Goal: Task Accomplishment & Management: Manage account settings

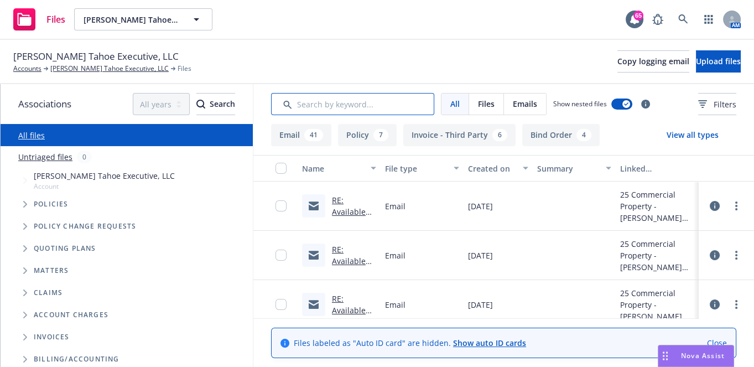
click at [408, 111] on input "Search by keyword..." at bounding box center [352, 104] width 163 height 22
click at [721, 53] on button "Upload files" at bounding box center [718, 61] width 45 height 22
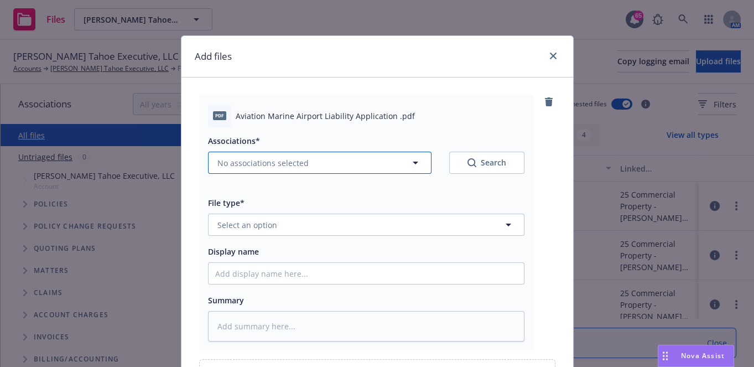
click at [297, 160] on span "No associations selected" at bounding box center [262, 163] width 91 height 12
type textarea "x"
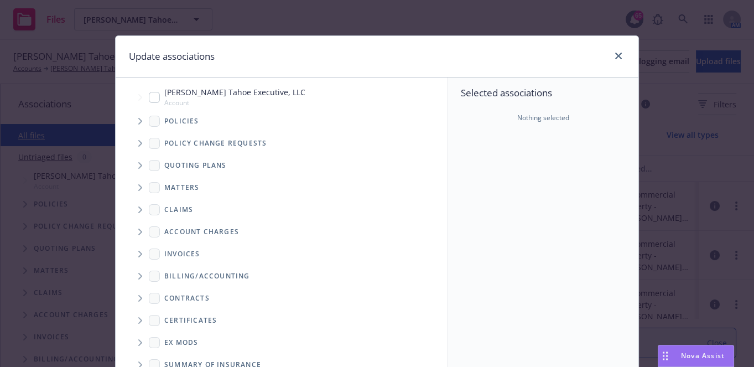
click at [150, 100] on input "Tree Example" at bounding box center [154, 97] width 11 height 11
checkbox input "true"
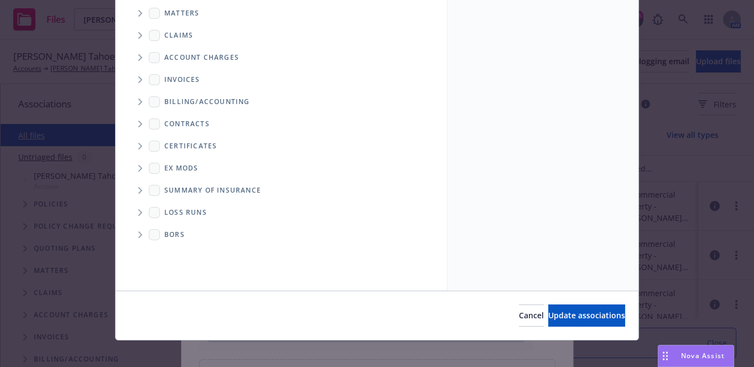
scroll to position [183, 0]
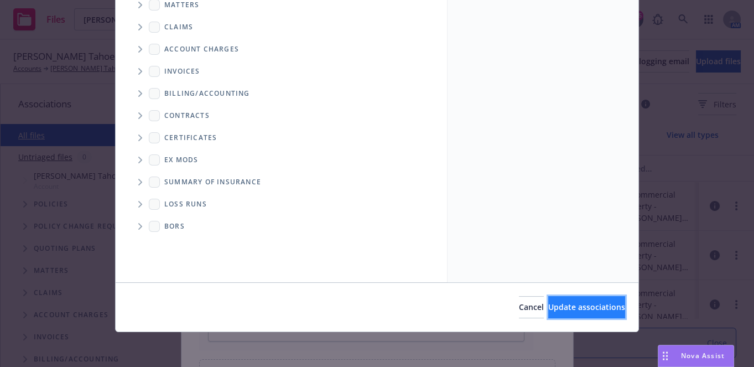
click at [562, 310] on span "Update associations" at bounding box center [586, 307] width 77 height 11
type textarea "x"
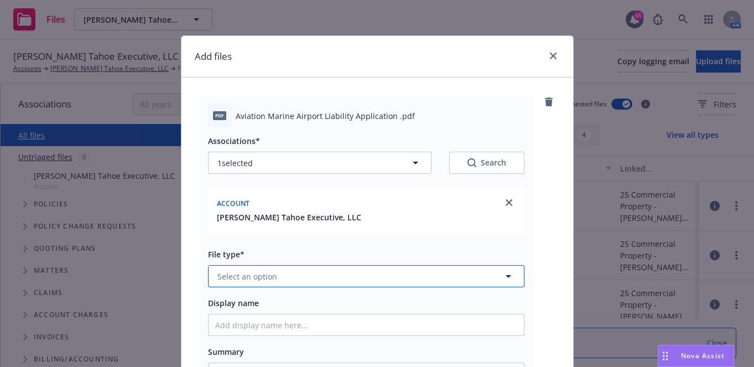
click at [253, 283] on button "Select an option" at bounding box center [366, 276] width 317 height 22
type input "app"
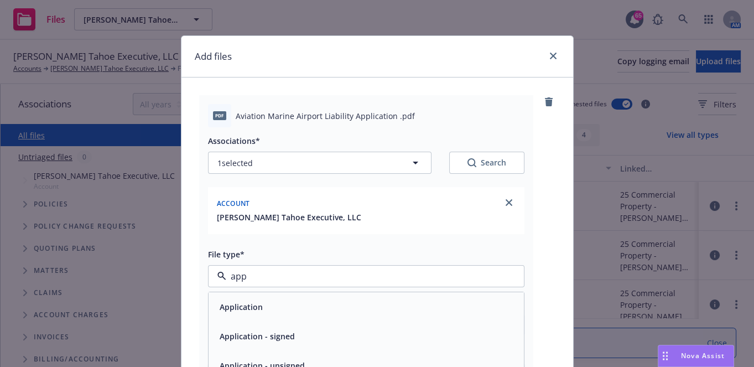
click at [263, 336] on span "Application - signed" at bounding box center [257, 336] width 75 height 12
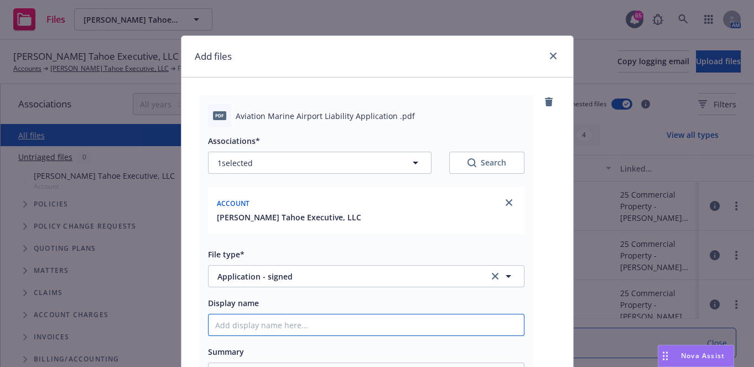
click at [267, 326] on input "Display name" at bounding box center [366, 324] width 315 height 21
type textarea "x"
type input "2"
type textarea "x"
type input "25"
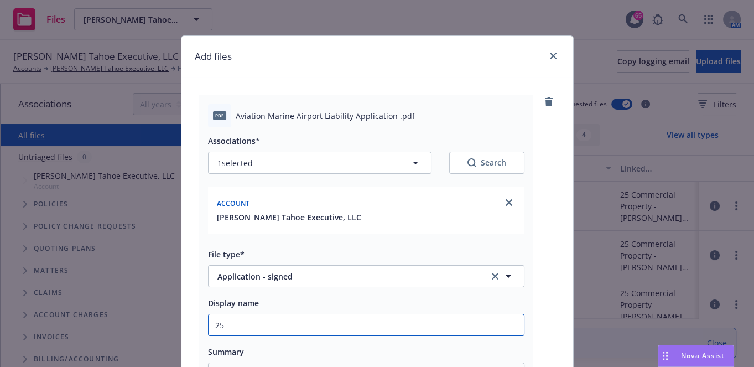
type textarea "x"
type input "25"
type textarea "x"
type input "25 A"
type textarea "x"
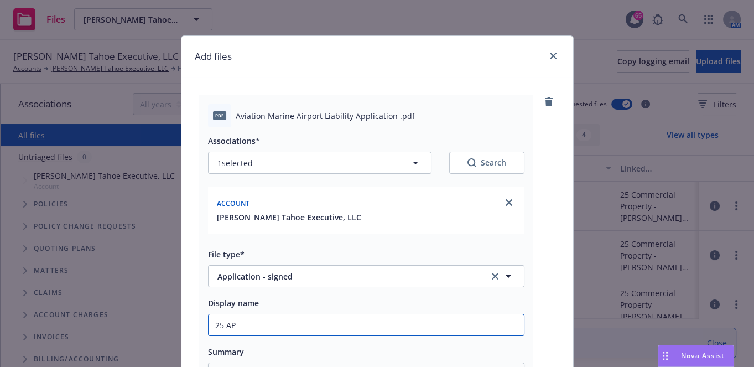
type input "25 AP"
type textarea "x"
type input "25 AP -"
type textarea "x"
type input "25 AP -"
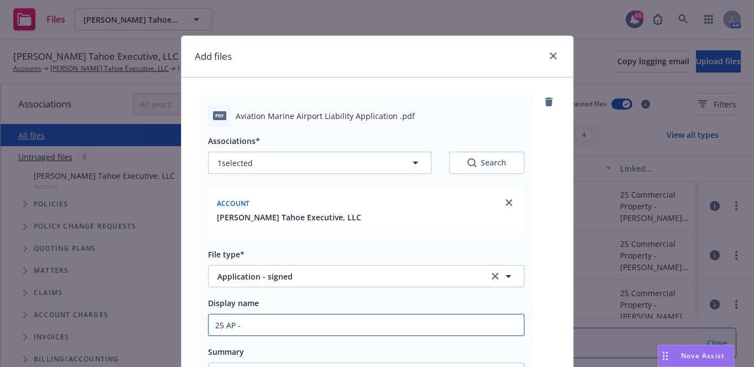
type textarea "x"
type input "25 AP - S"
type textarea "x"
type input "25 AP - Si"
type textarea "x"
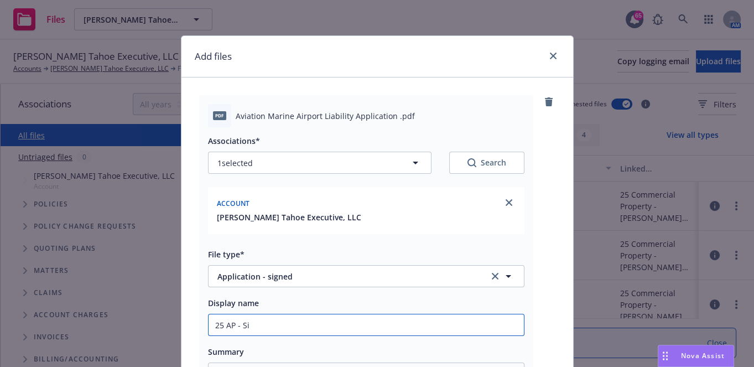
type input "25 AP - Sin"
type textarea "x"
type input "25 AP - Si"
type textarea "x"
type input "25 AP - Sig"
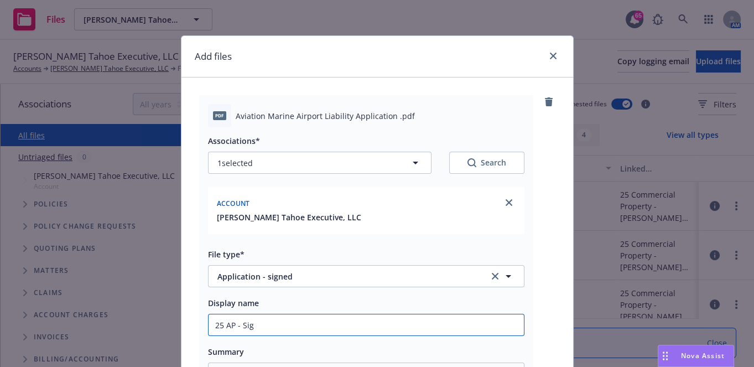
type textarea "x"
type input "25 AP - Sign"
type textarea "x"
type input "25 AP - Signd"
type textarea "x"
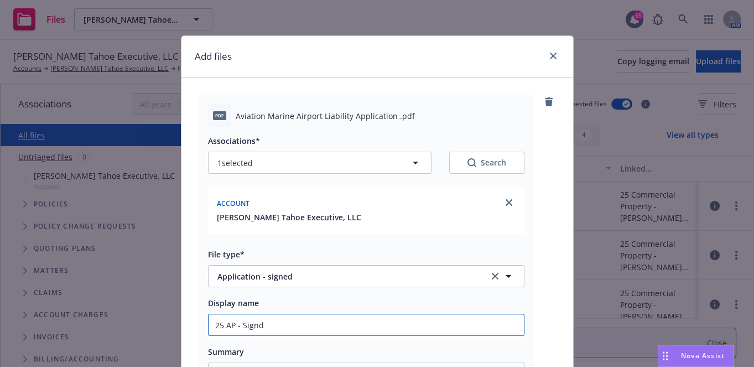
type input "25 AP - Signd"
type textarea "x"
type input "25 AP - Signd"
type textarea "x"
type input "25 AP - Sign"
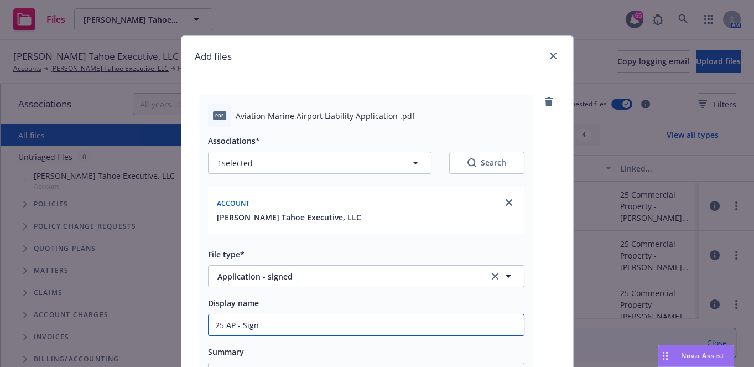
type textarea "x"
type input "25 AP - Signe"
type textarea "x"
type input "25 AP - Signed"
type textarea "x"
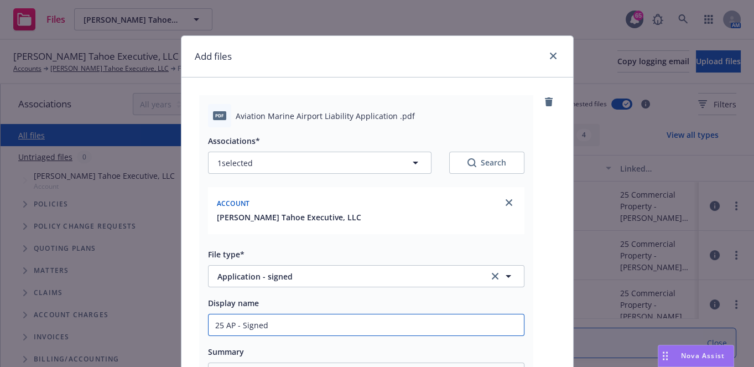
type input "25 AP - Signed A"
type textarea "x"
type input "25 AP - Signed Ap"
type textarea "x"
type input "25 AP - Signed App"
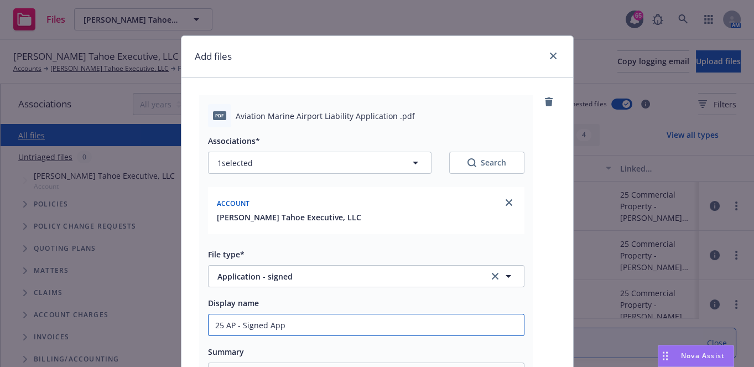
type textarea "x"
type input "25 AP - Signed Appl"
type textarea "x"
type input "25 AP - Signed Appli"
type textarea "x"
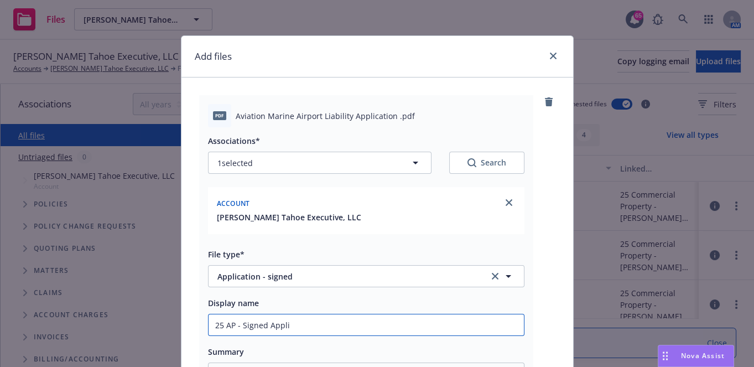
type input "25 AP - Signed Applic"
type textarea "x"
type input "25 AP - Signed Applica"
type textarea "x"
type input "25 AP - Signed Applicat"
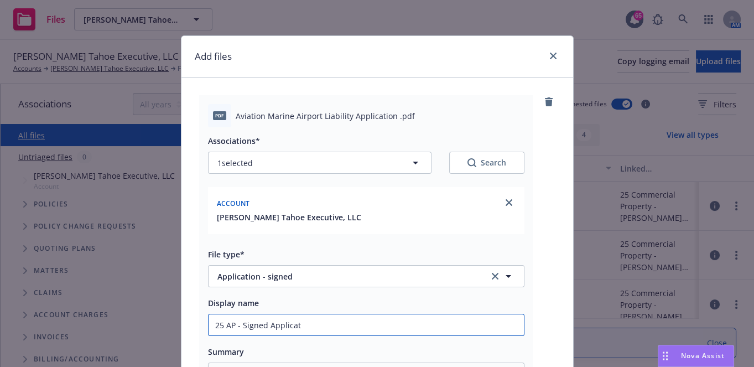
type textarea "x"
type input "25 AP - Signed Applicati"
type textarea "x"
type input "25 AP - Signed Applicatio"
type textarea "x"
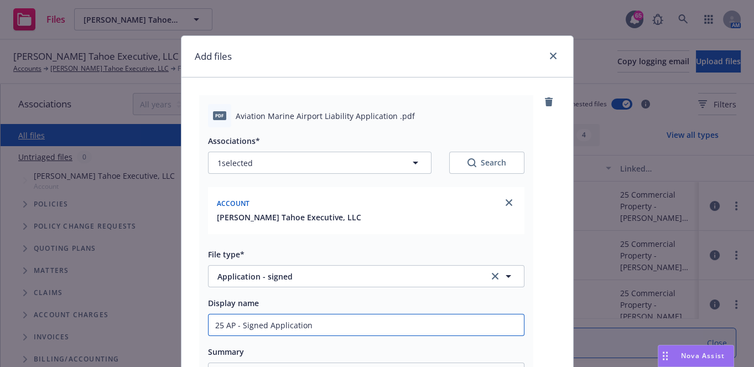
drag, startPoint x: 315, startPoint y: 328, endPoint x: 166, endPoint y: 339, distance: 149.2
click at [166, 339] on div "Add files pdf Aviation Marine Airport Liability Application .pdf Associations* …" at bounding box center [377, 183] width 754 height 367
type input "25 AP - Signed Application"
drag, startPoint x: 166, startPoint y: 339, endPoint x: 458, endPoint y: 324, distance: 292.5
click at [458, 324] on input "25 AP - Signed Application" at bounding box center [366, 324] width 315 height 21
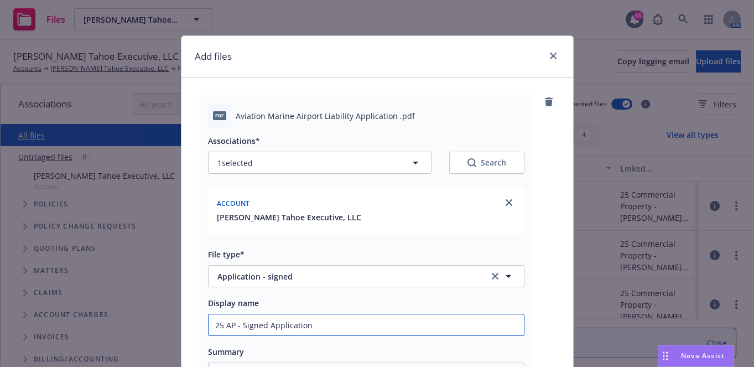
click at [458, 324] on input "25 AP - Signed Application" at bounding box center [366, 324] width 315 height 21
drag, startPoint x: 458, startPoint y: 324, endPoint x: 401, endPoint y: 324, distance: 57.0
click at [453, 325] on input "25 AP - Signed Application" at bounding box center [366, 324] width 315 height 21
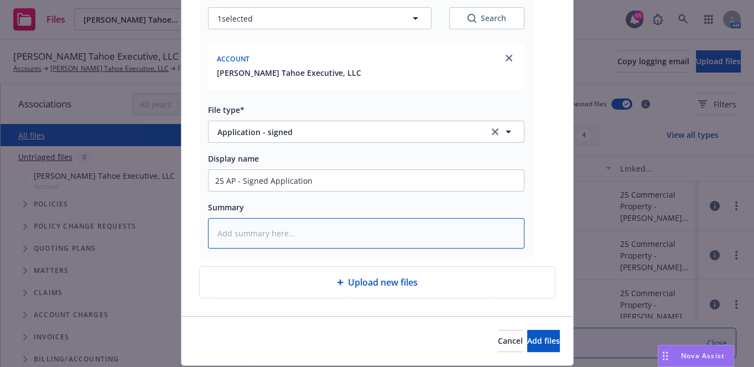
click at [313, 231] on textarea at bounding box center [366, 233] width 317 height 30
paste textarea "25 AP - Signed Application"
type textarea "x"
type textarea "25 AP - Signed Application"
click at [527, 337] on span "Add files" at bounding box center [543, 340] width 33 height 11
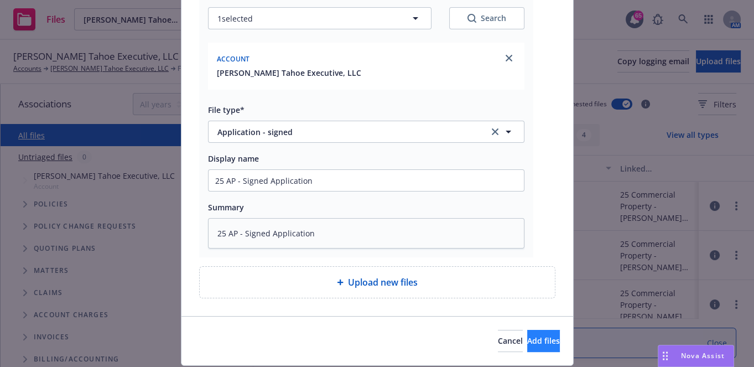
scroll to position [137, 0]
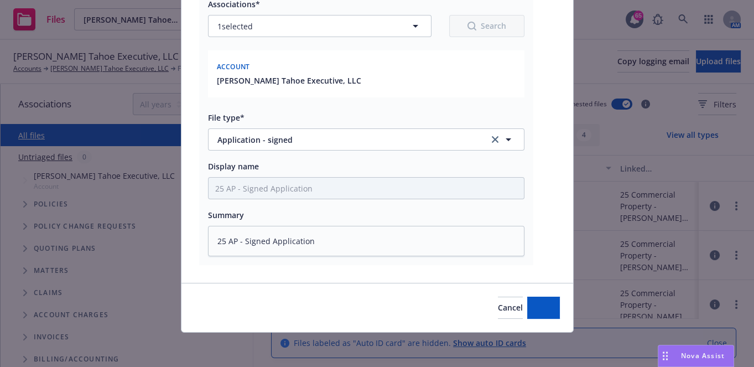
type textarea "x"
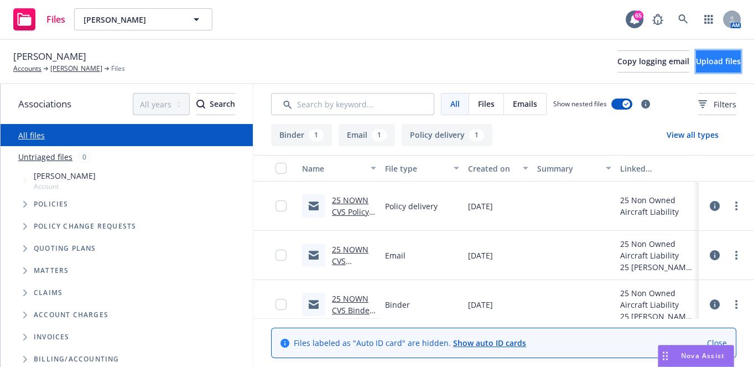
click at [701, 53] on button "Upload files" at bounding box center [718, 61] width 45 height 22
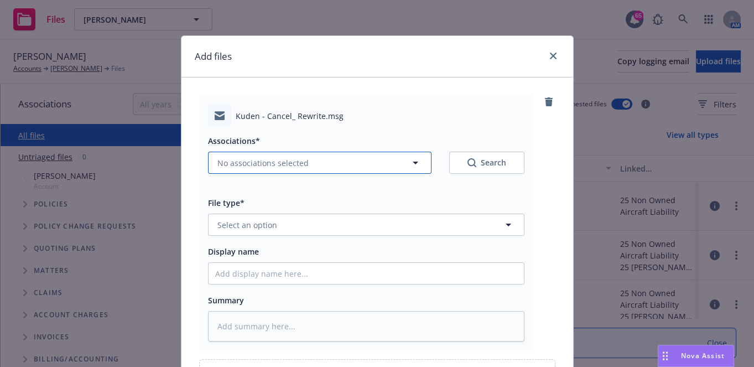
click at [314, 160] on button "No associations selected" at bounding box center [320, 163] width 224 height 22
type textarea "x"
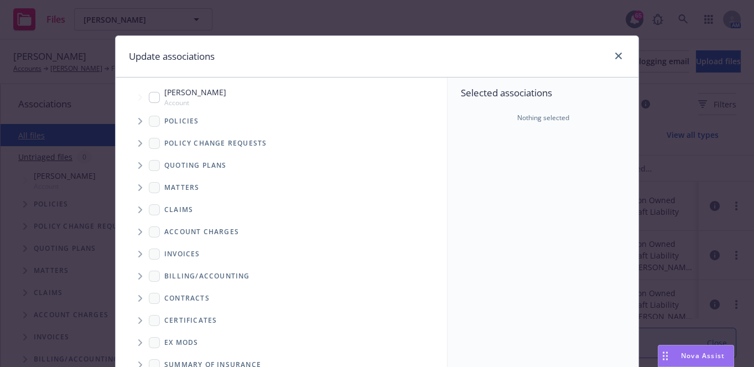
click at [139, 118] on span "Tree Example" at bounding box center [140, 121] width 18 height 18
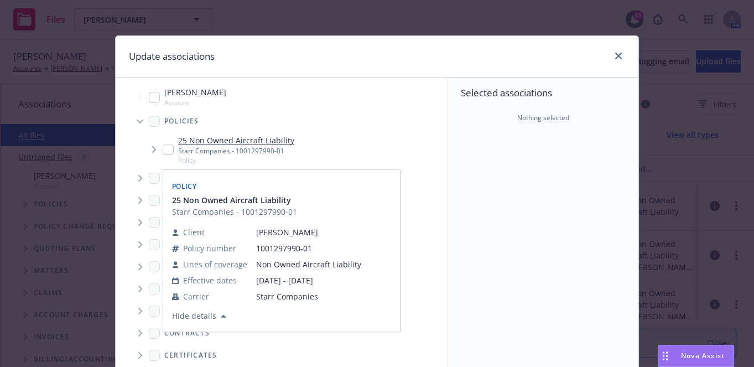
click at [163, 149] on input "Tree Example" at bounding box center [168, 149] width 11 height 11
checkbox input "true"
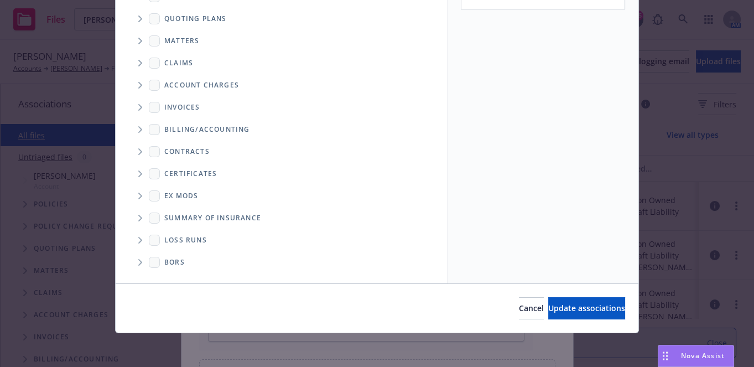
scroll to position [183, 0]
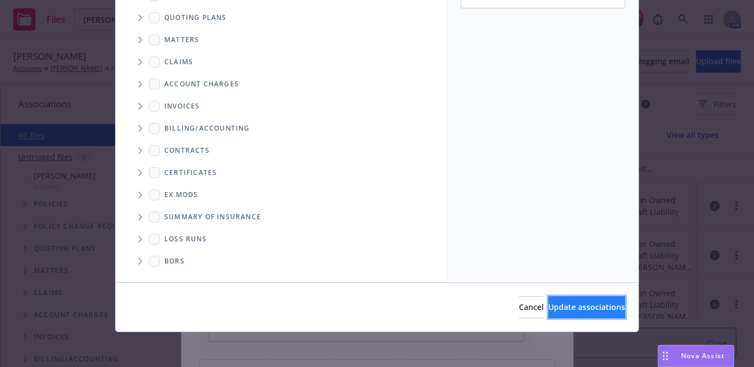
click at [596, 317] on button "Update associations" at bounding box center [586, 307] width 77 height 22
type textarea "x"
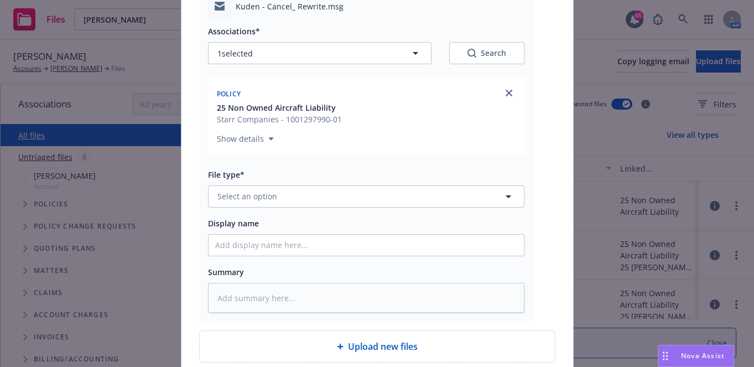
scroll to position [116, 0]
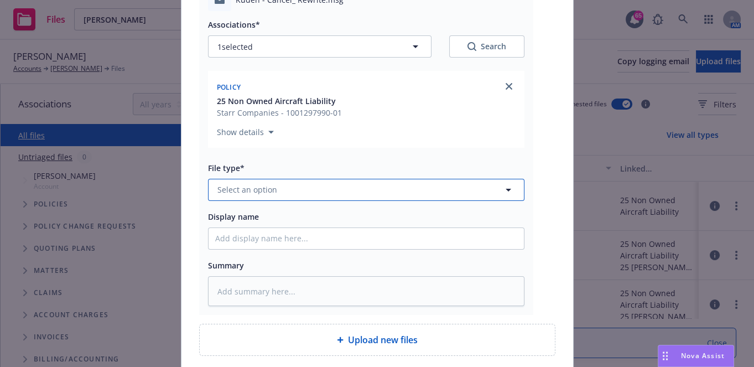
click at [366, 186] on button "Select an option" at bounding box center [366, 190] width 317 height 22
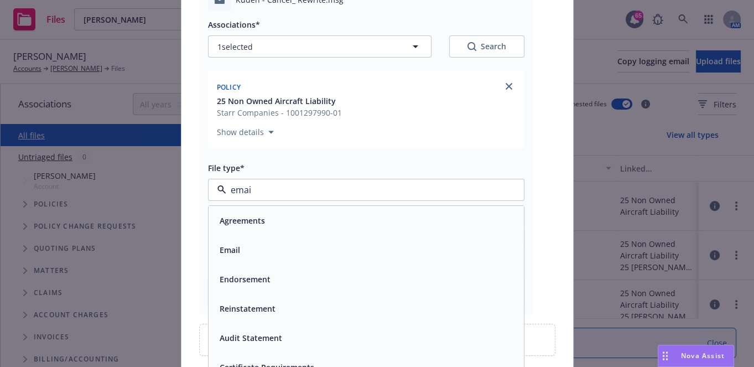
type input "email"
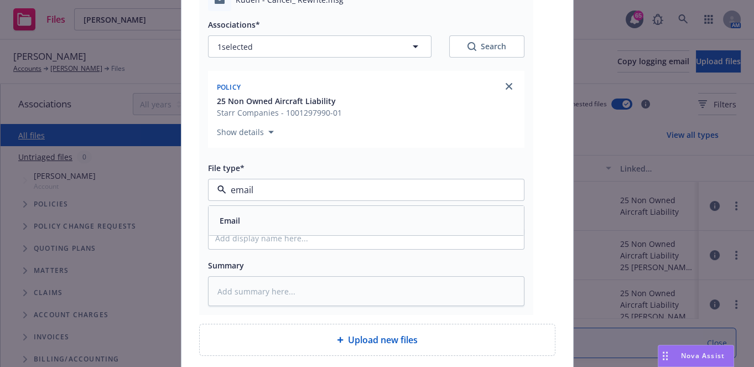
click at [352, 212] on div "Email" at bounding box center [366, 220] width 302 height 16
click at [338, 236] on input "Display name" at bounding box center [366, 238] width 315 height 21
type textarea "x"
type input "2"
type textarea "x"
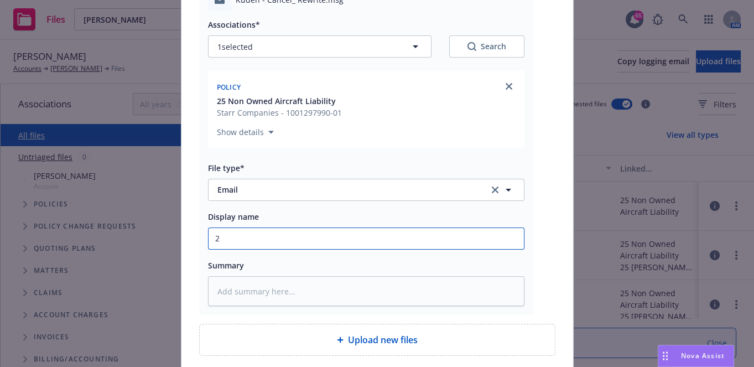
type input "25"
type textarea "x"
type input "25"
type textarea "x"
type input "25 N"
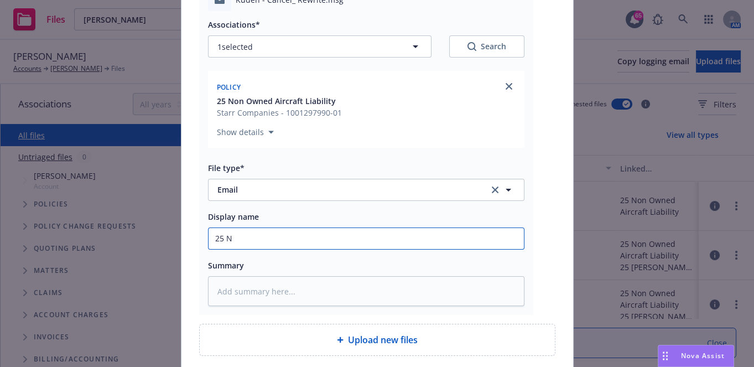
type textarea "x"
type input "25 NO"
type textarea "x"
type input "25 NOW"
type textarea "x"
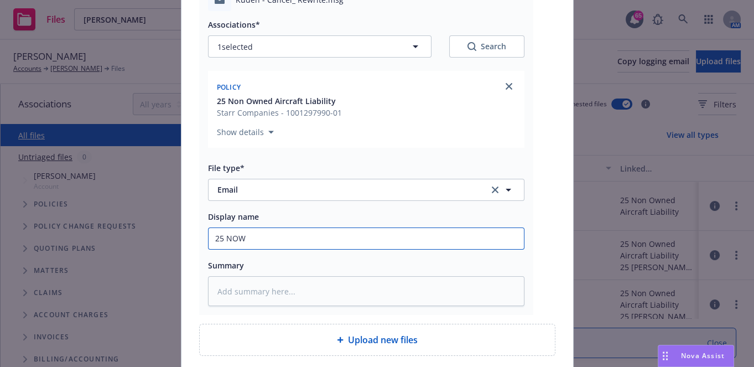
type input "25 NOWN"
type textarea "x"
type input "25 NOWNC"
type textarea "x"
type input "25 NOWNC"
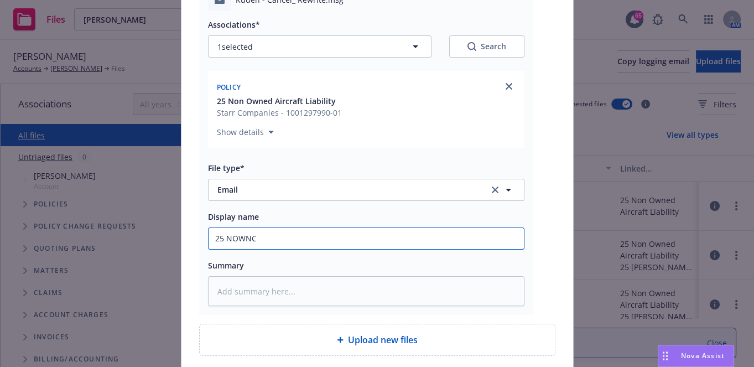
type textarea "x"
type input "25 NOWNC S"
type textarea "x"
type input "25 NOWNC"
type textarea "x"
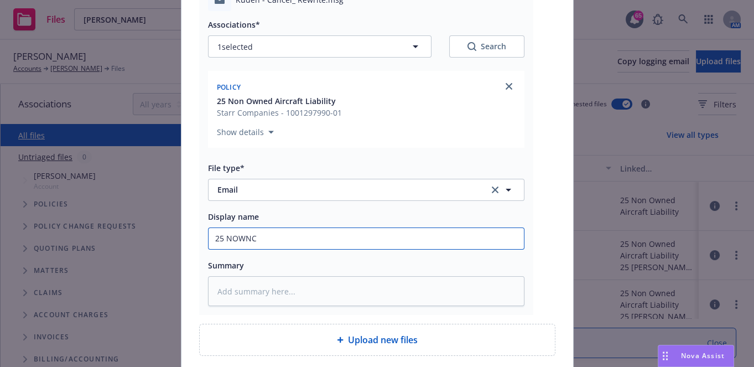
type input "25 NOWNC"
type textarea "x"
type input "25 NOWN"
type textarea "x"
type input "25 NOWN"
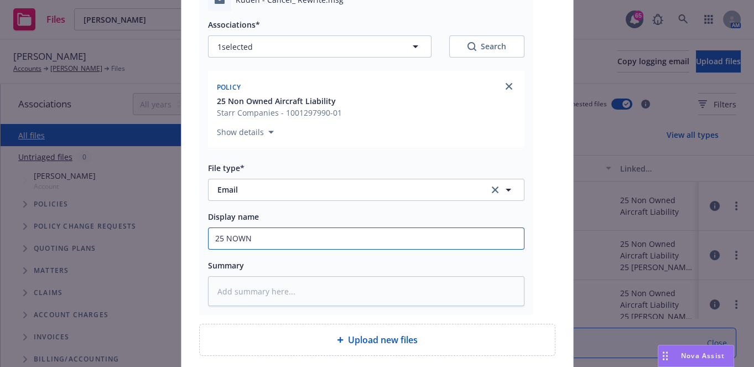
type textarea "x"
type input "25 NOWN C"
type textarea "x"
type input "25 NOWN CV"
type textarea "x"
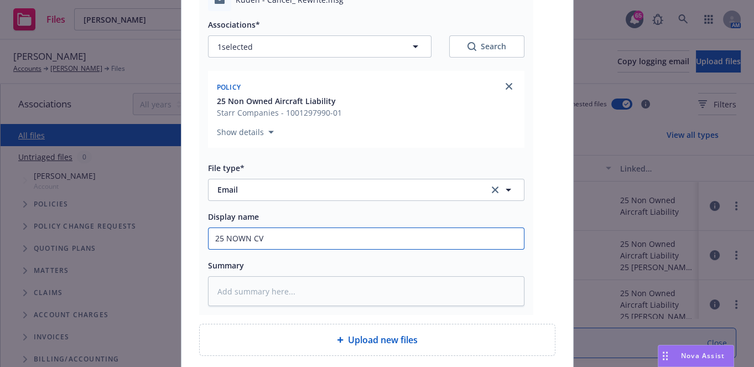
type input "25 NOWN CVS"
type textarea "x"
type input "25 NOWN CVS"
type textarea "x"
type input "25 NOWN CVS -"
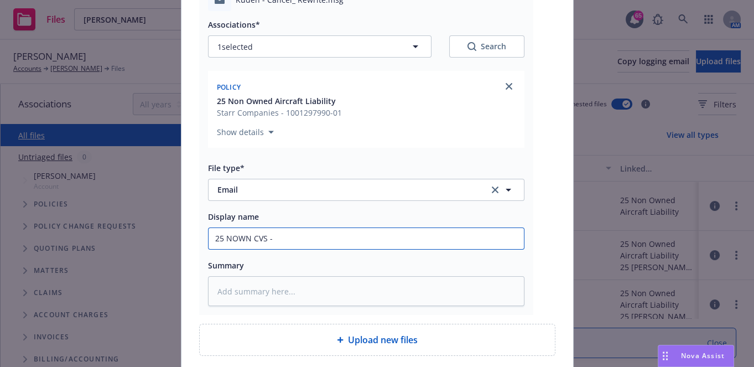
type textarea "x"
type input "25 NOWN CVS -"
type textarea "x"
type input "25 NOWN CVS - R"
type textarea "x"
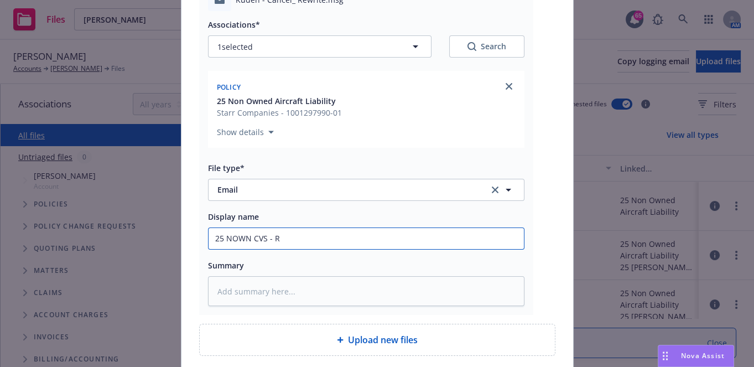
type input "25 NOWN CVS - Re"
type textarea "x"
type input "25 NOWN CVS - Requ"
type textarea "x"
type input "25 NOWN CVS - Reque"
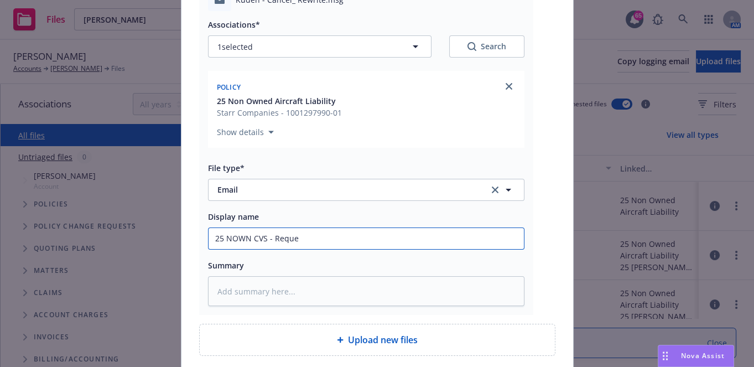
type textarea "x"
type input "25 NOWN CVS - Reques"
type textarea "x"
type input "25 NOWN CVS - Request"
type textarea "x"
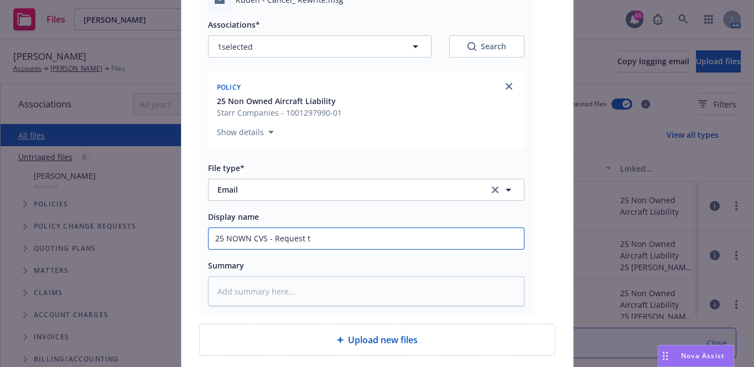
type input "25 NOWN CVS - Request to"
type textarea "x"
type input "25 NOWN CVS - Request to"
type textarea "x"
type input "25 NOWN CVS - Request to c"
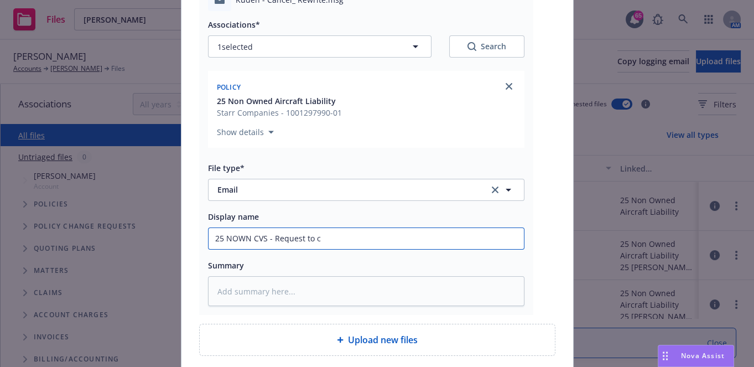
type textarea "x"
type input "25 NOWN CVS - Request to can"
type textarea "x"
type input "25 NOWN CVS - Request to canc"
type textarea "x"
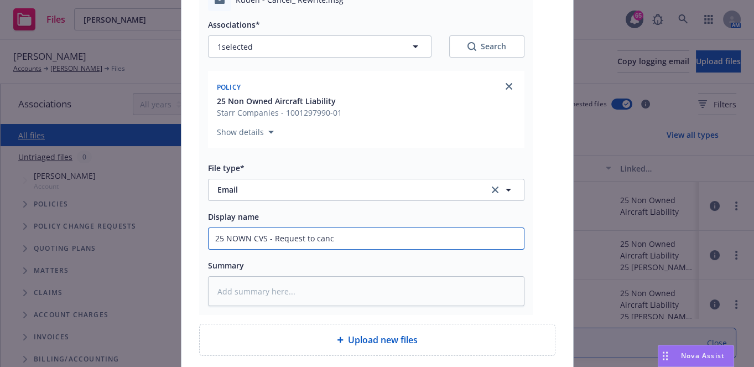
type input "25 NOWN CVS - Request to cance"
type textarea "x"
type input "25 NOWN CVS - Request to cancel"
type textarea "x"
type input "25 NOWN CVS - Request to cancel"
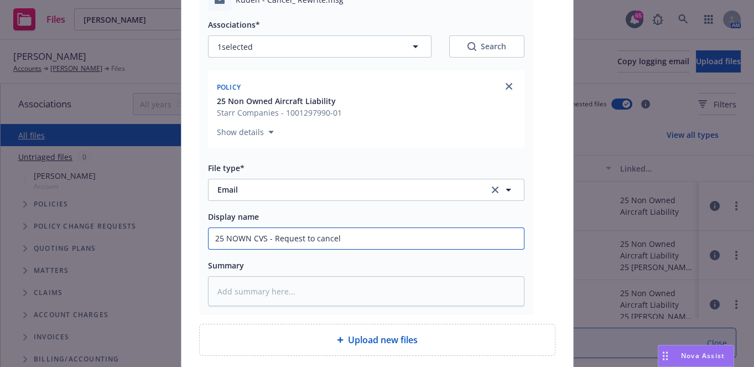
type textarea "x"
type input "25 NOWN CVS - Request to cancel to"
type textarea "x"
type input "25 NOWN CVS - Request to cancel to"
type textarea "x"
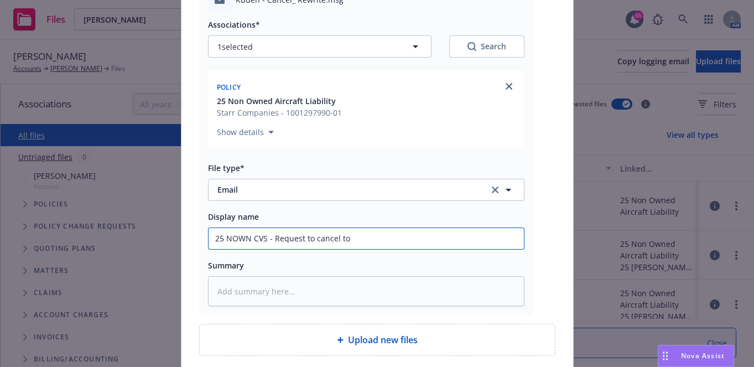
type input "25 NOWN CVS - Request to cancel to c"
type textarea "x"
type input "25 NOWN CVS - Request to cancel to ca"
type textarea "x"
type input "25 NOWN CVS - Request to cancel to car"
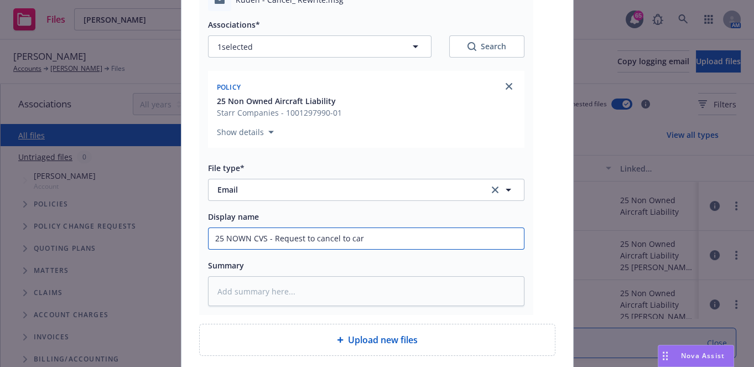
type textarea "x"
type input "25 NOWN CVS - Request to cancel to carr"
type textarea "x"
type input "25 NOWN CVS - Request to cancel to carri"
type textarea "x"
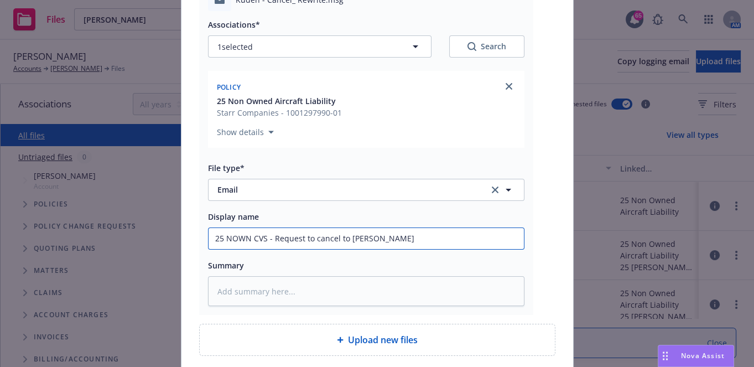
type input "25 NOWN CVS - Request to cancel to carrie"
type textarea "x"
drag, startPoint x: 386, startPoint y: 239, endPoint x: 199, endPoint y: 247, distance: 186.6
click at [199, 247] on div "Kuden - Cancel_ Rewrite.msg Associations* 1 selected Search Policy 25 Non Owned…" at bounding box center [366, 147] width 334 height 336
type input "25 NOWN CVS - Request to cancel to carrier"
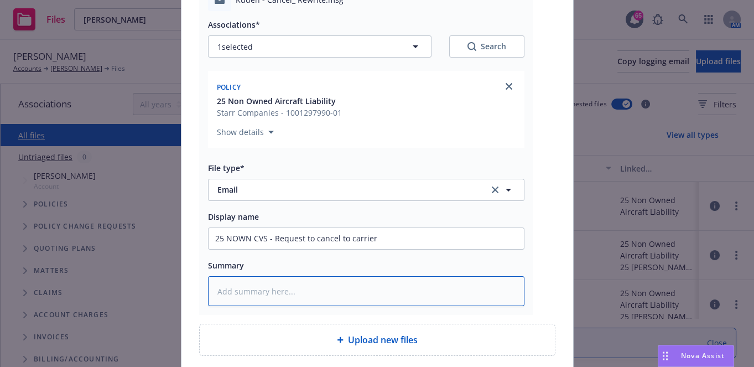
click at [251, 279] on textarea at bounding box center [366, 291] width 317 height 30
paste textarea "25 NOWN CVS - Request to cancel to carrier"
type textarea "x"
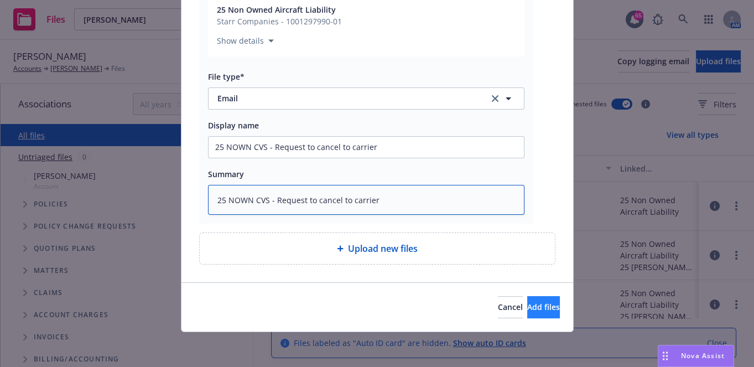
type textarea "25 NOWN CVS - Request to cancel to carrier"
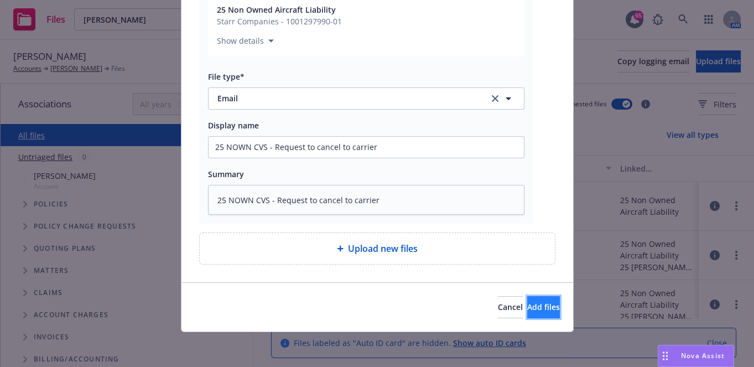
click at [532, 300] on button "Add files" at bounding box center [543, 307] width 33 height 22
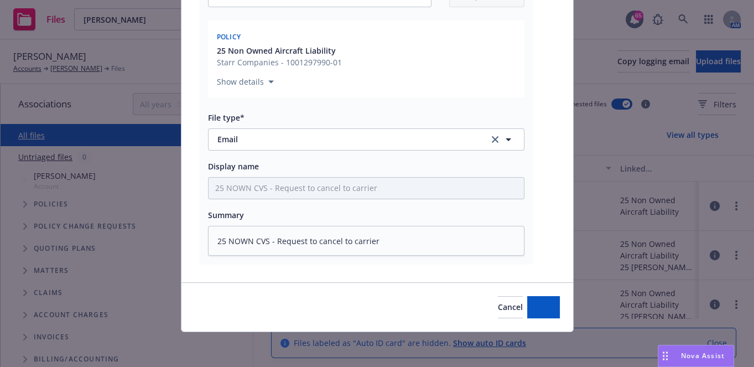
type textarea "x"
